Goal: Use online tool/utility: Utilize a website feature to perform a specific function

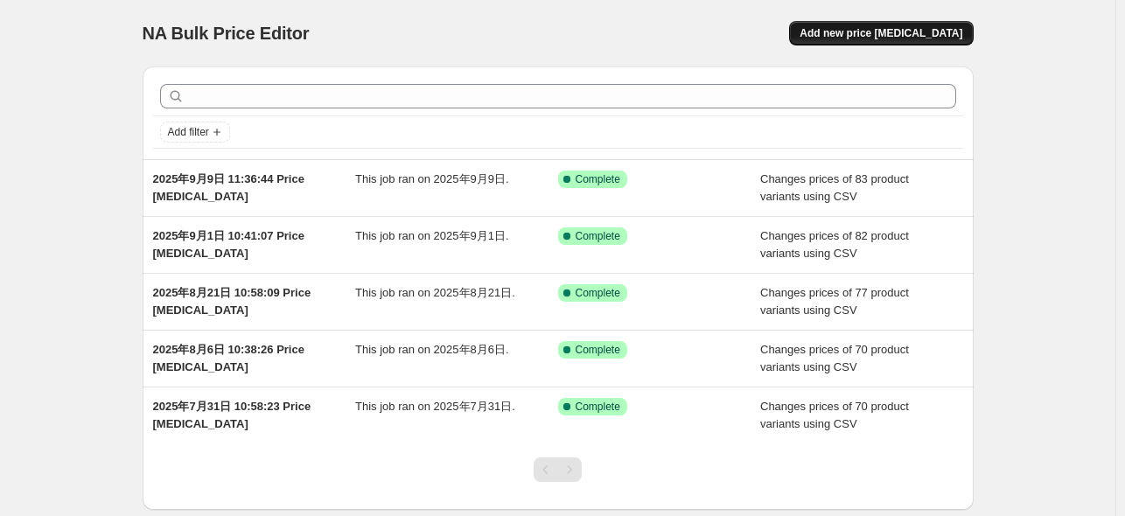
click at [934, 32] on span "Add new price [MEDICAL_DATA]" at bounding box center [881, 33] width 163 height 14
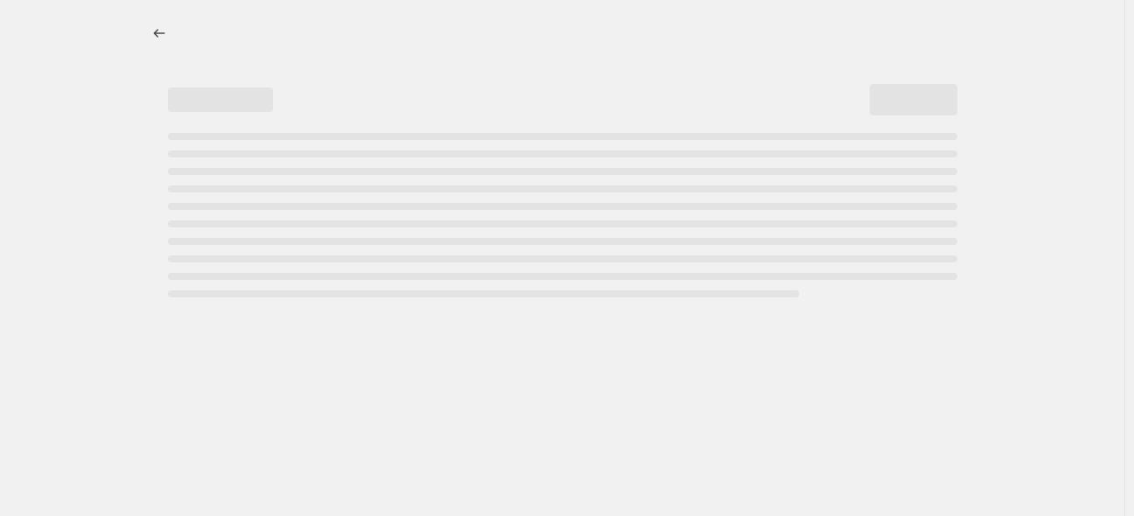
select select "percentage"
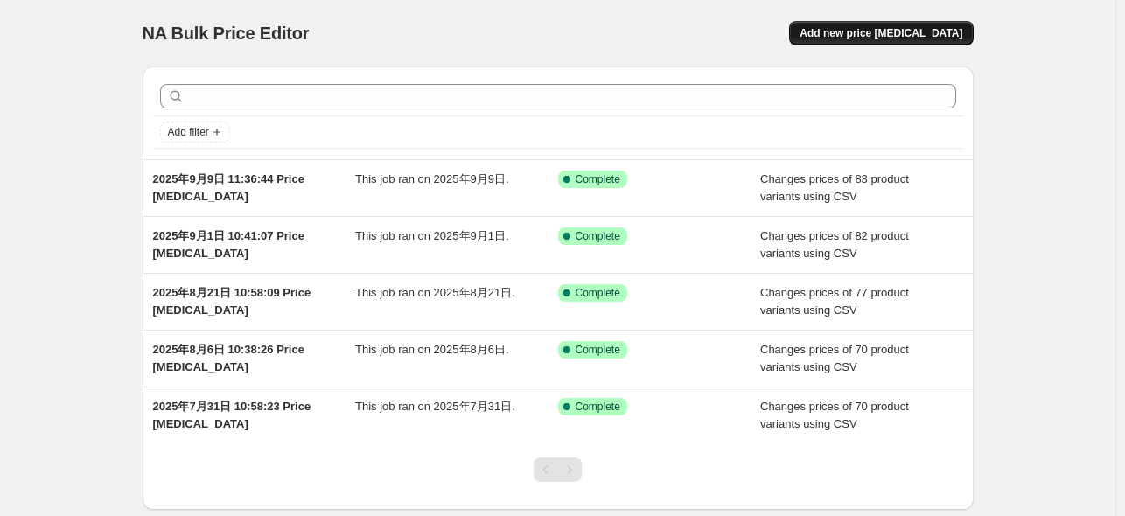
click at [880, 30] on span "Add new price [MEDICAL_DATA]" at bounding box center [881, 33] width 163 height 14
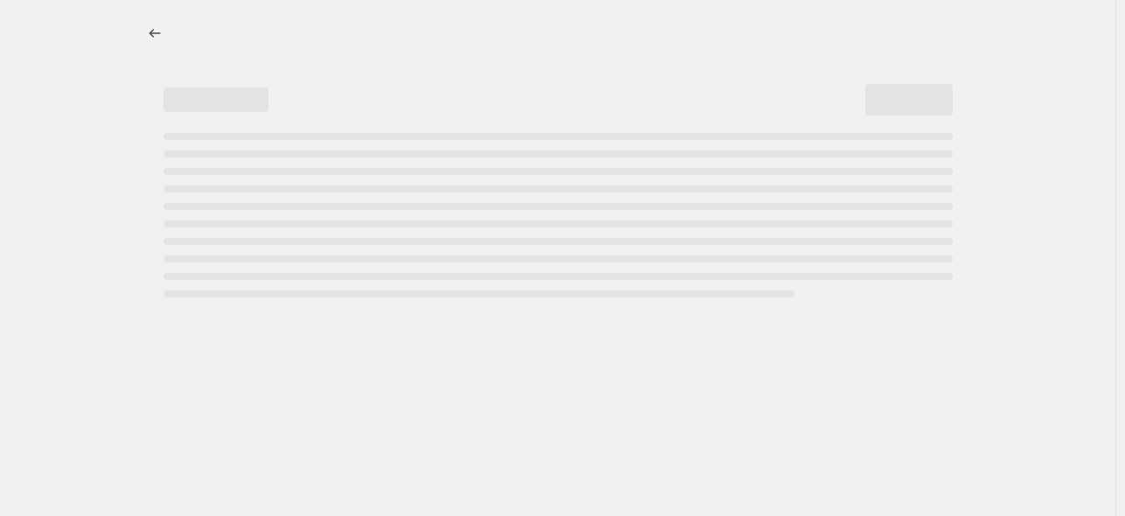
select select "percentage"
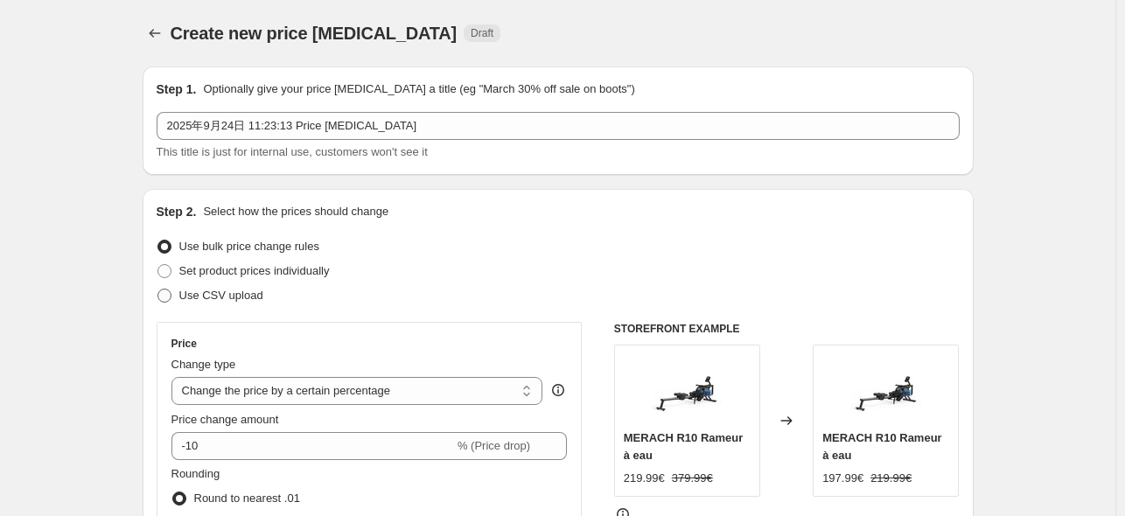
click at [200, 302] on span "Use CSV upload" at bounding box center [221, 295] width 84 height 13
click at [158, 290] on input "Use CSV upload" at bounding box center [158, 289] width 1 height 1
radio input "true"
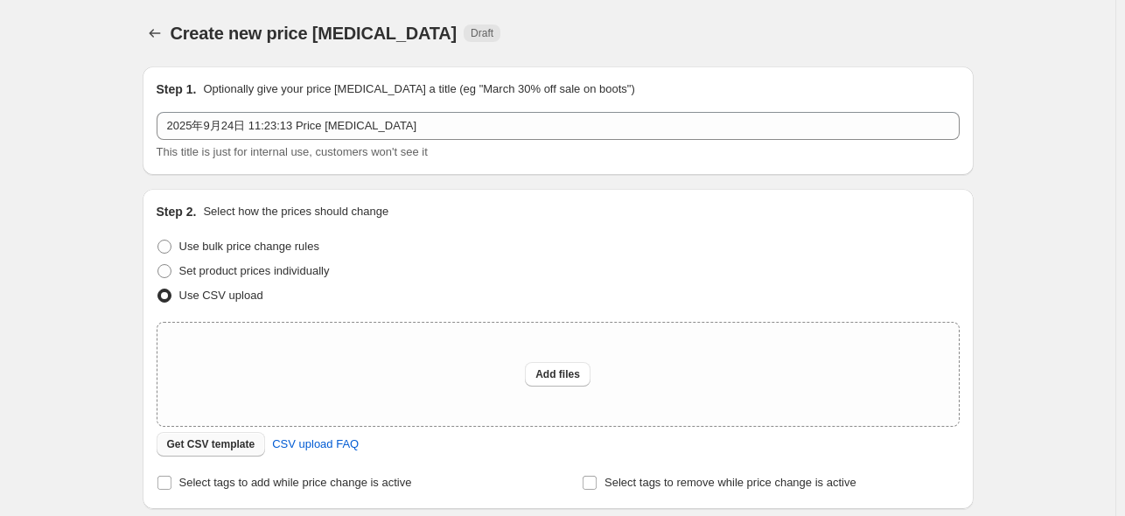
click at [225, 440] on span "Get CSV template" at bounding box center [211, 445] width 88 height 14
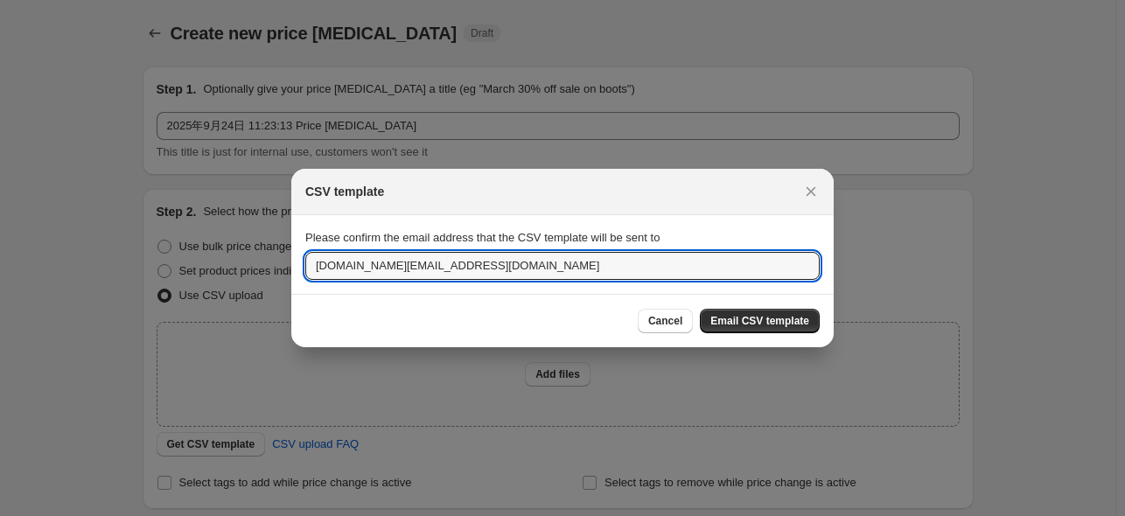
drag, startPoint x: 452, startPoint y: 262, endPoint x: 290, endPoint y: 259, distance: 161.9
click at [291, 260] on section "Please confirm the email address that the CSV template will be sent to info.fr@…" at bounding box center [562, 254] width 543 height 79
paste input "huangziya@merach"
type input "huangziya@merach.com"
click at [742, 323] on span "Email CSV template" at bounding box center [760, 321] width 99 height 14
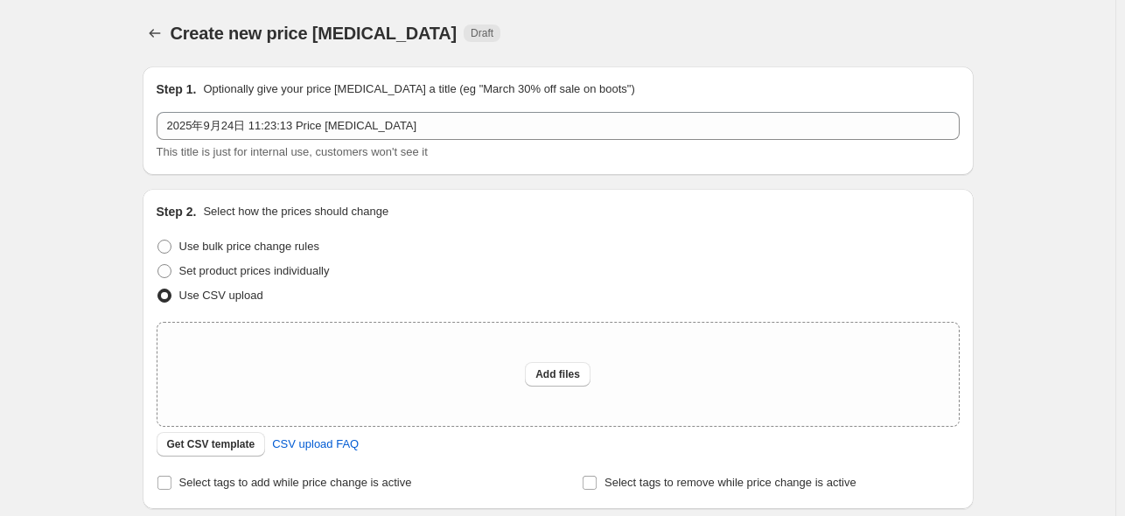
scroll to position [175, 0]
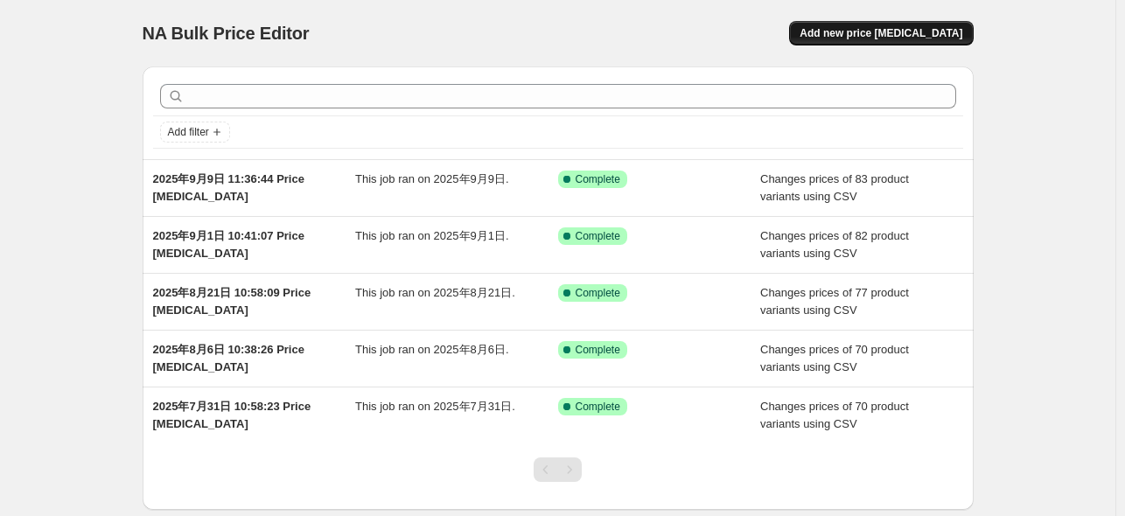
click at [908, 36] on span "Add new price [MEDICAL_DATA]" at bounding box center [881, 33] width 163 height 14
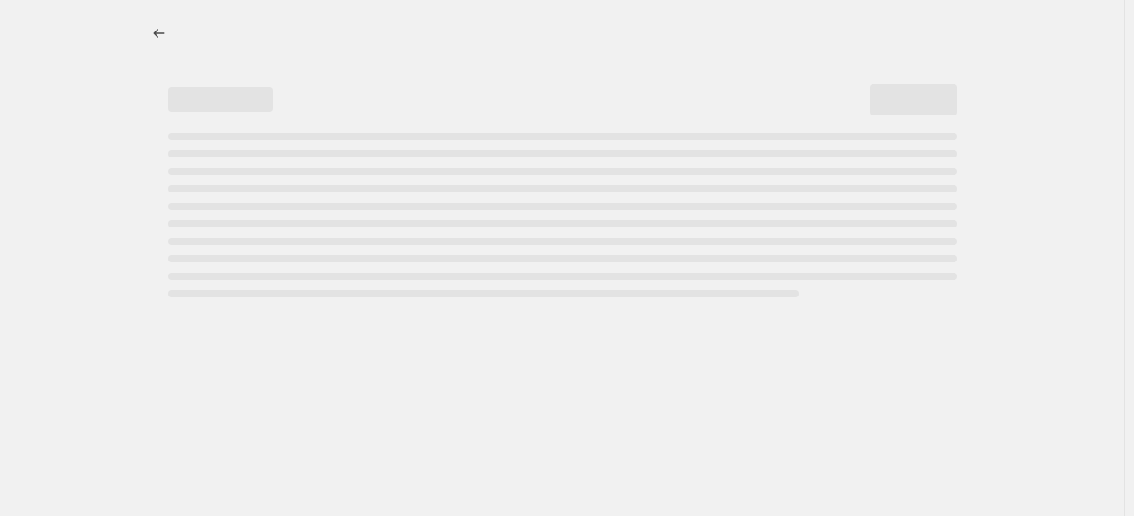
select select "percentage"
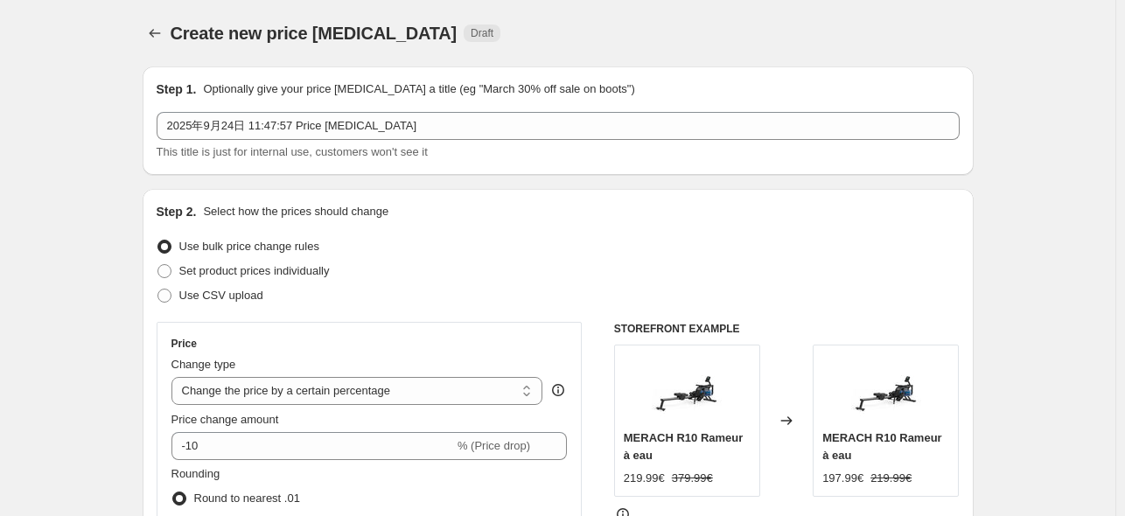
scroll to position [88, 0]
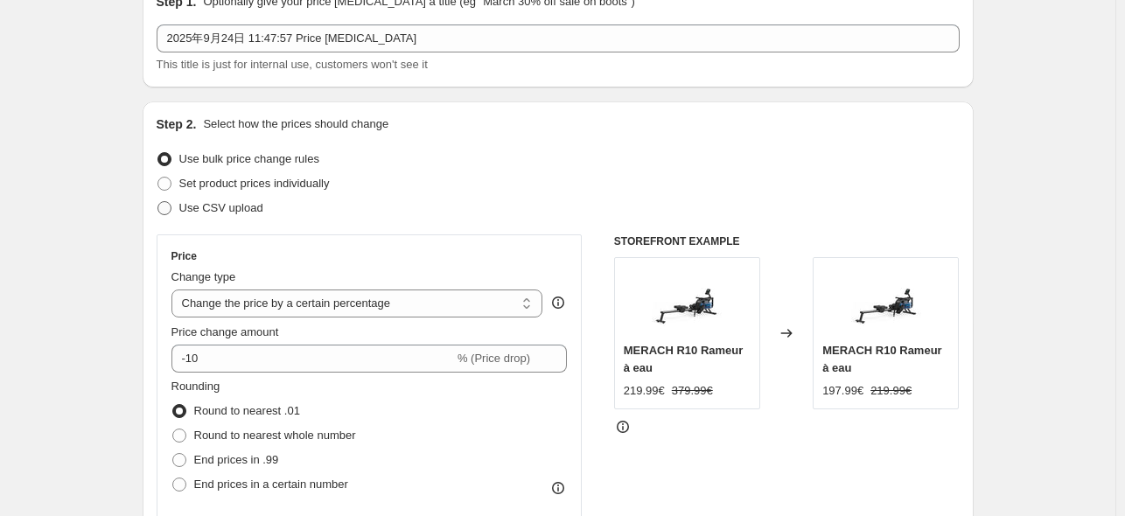
click at [228, 213] on span "Use CSV upload" at bounding box center [221, 207] width 84 height 13
click at [158, 202] on input "Use CSV upload" at bounding box center [158, 201] width 1 height 1
radio input "true"
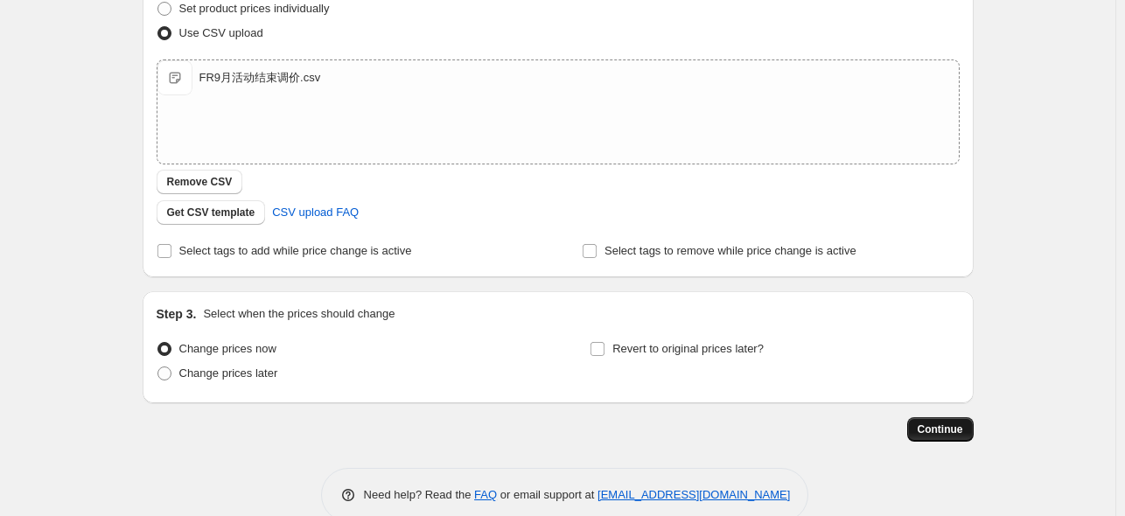
scroll to position [294, 0]
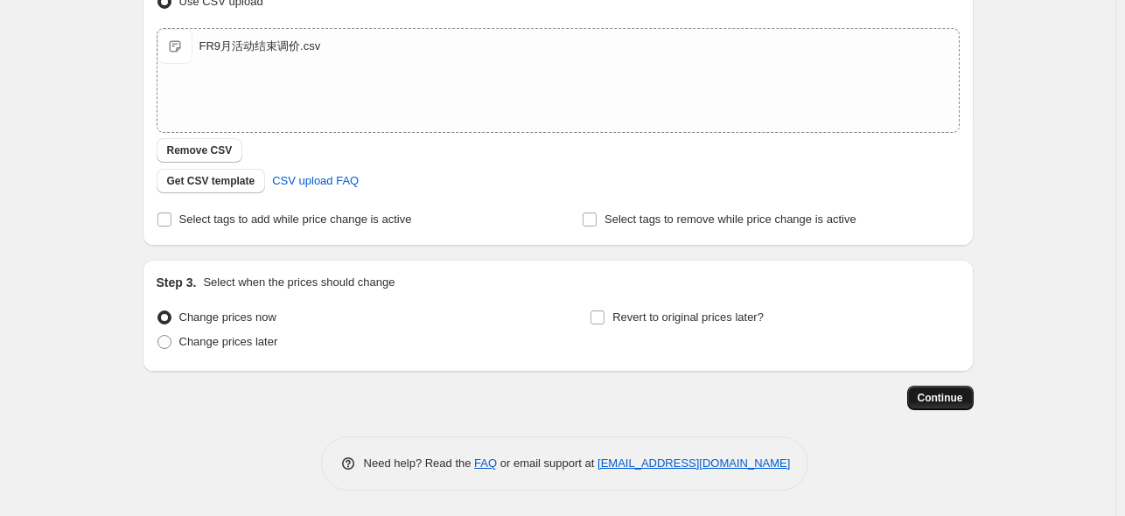
click at [935, 390] on button "Continue" at bounding box center [940, 398] width 67 height 25
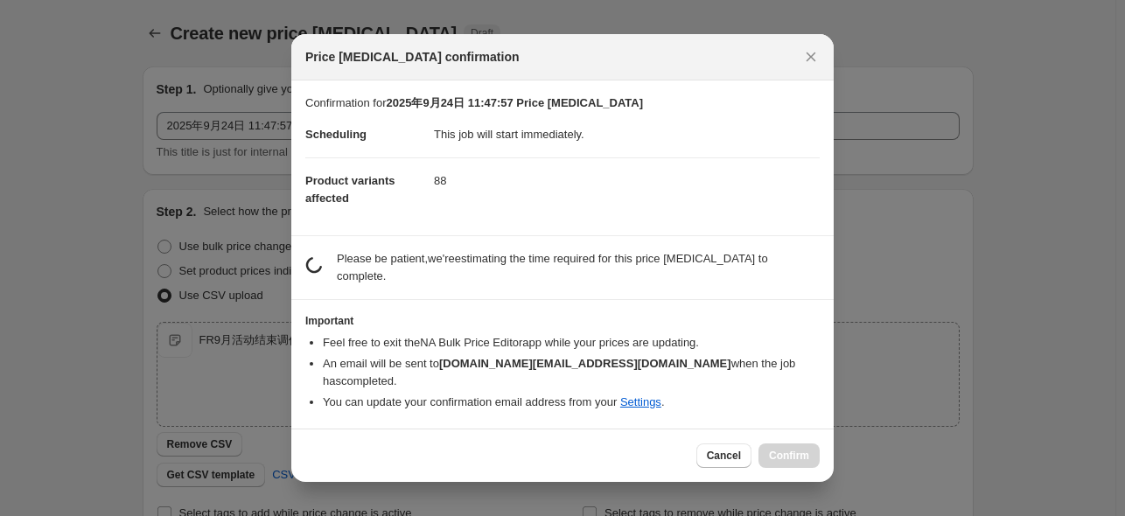
scroll to position [0, 0]
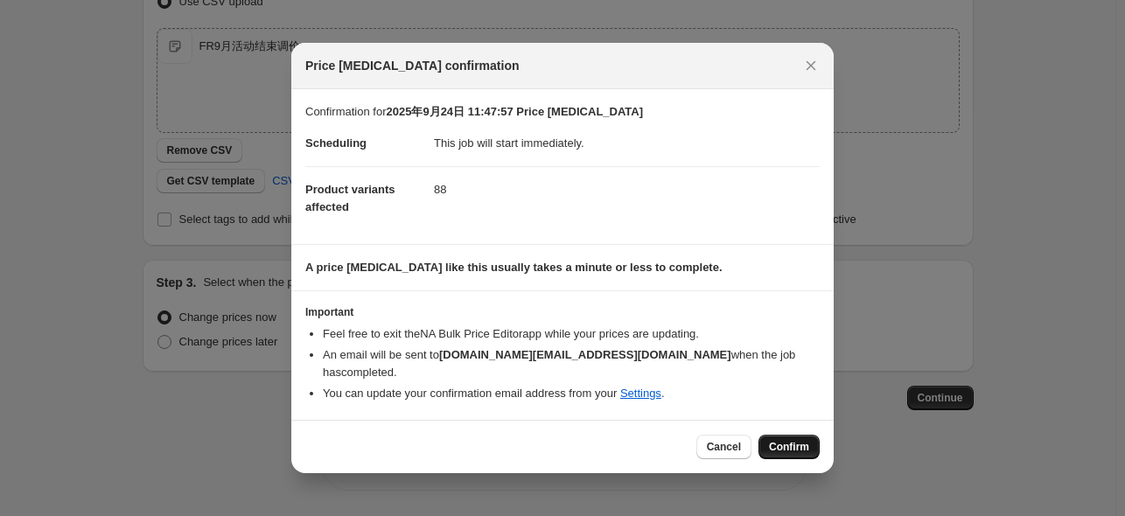
click at [767, 438] on button "Confirm" at bounding box center [789, 447] width 61 height 25
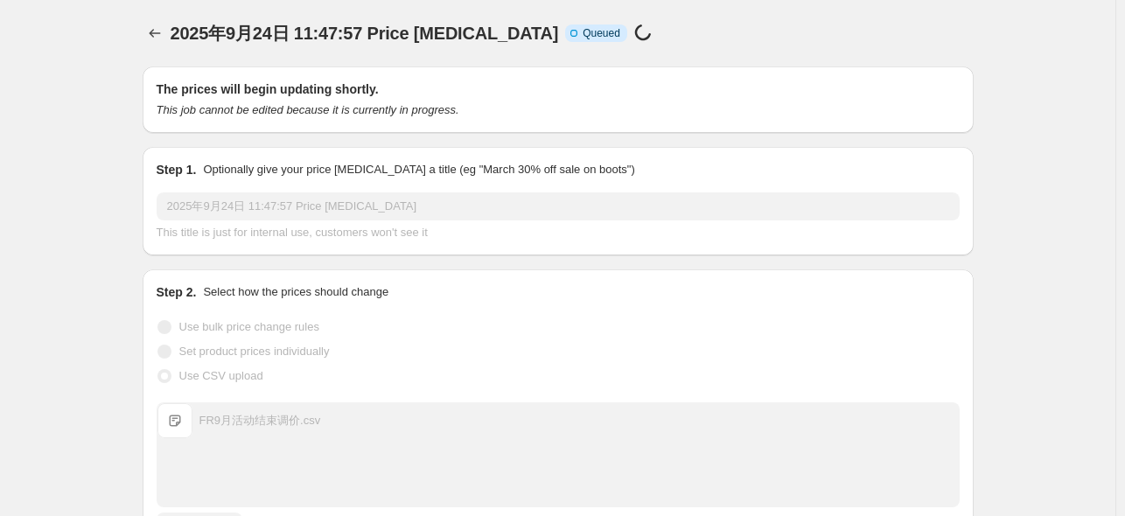
scroll to position [294, 0]
